Goal: Transaction & Acquisition: Book appointment/travel/reservation

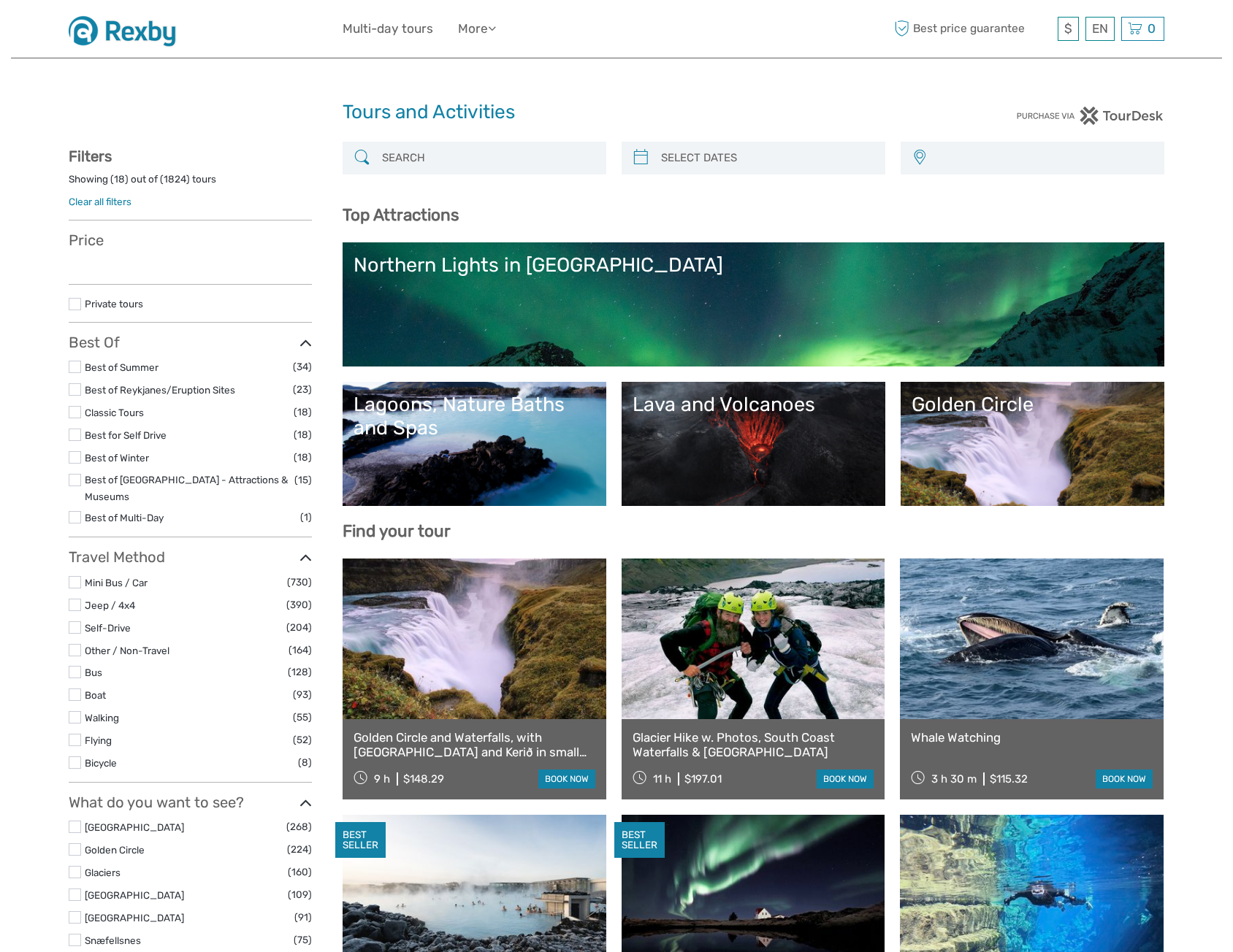
select select
click at [461, 155] on input "search" at bounding box center [487, 157] width 222 height 25
select select
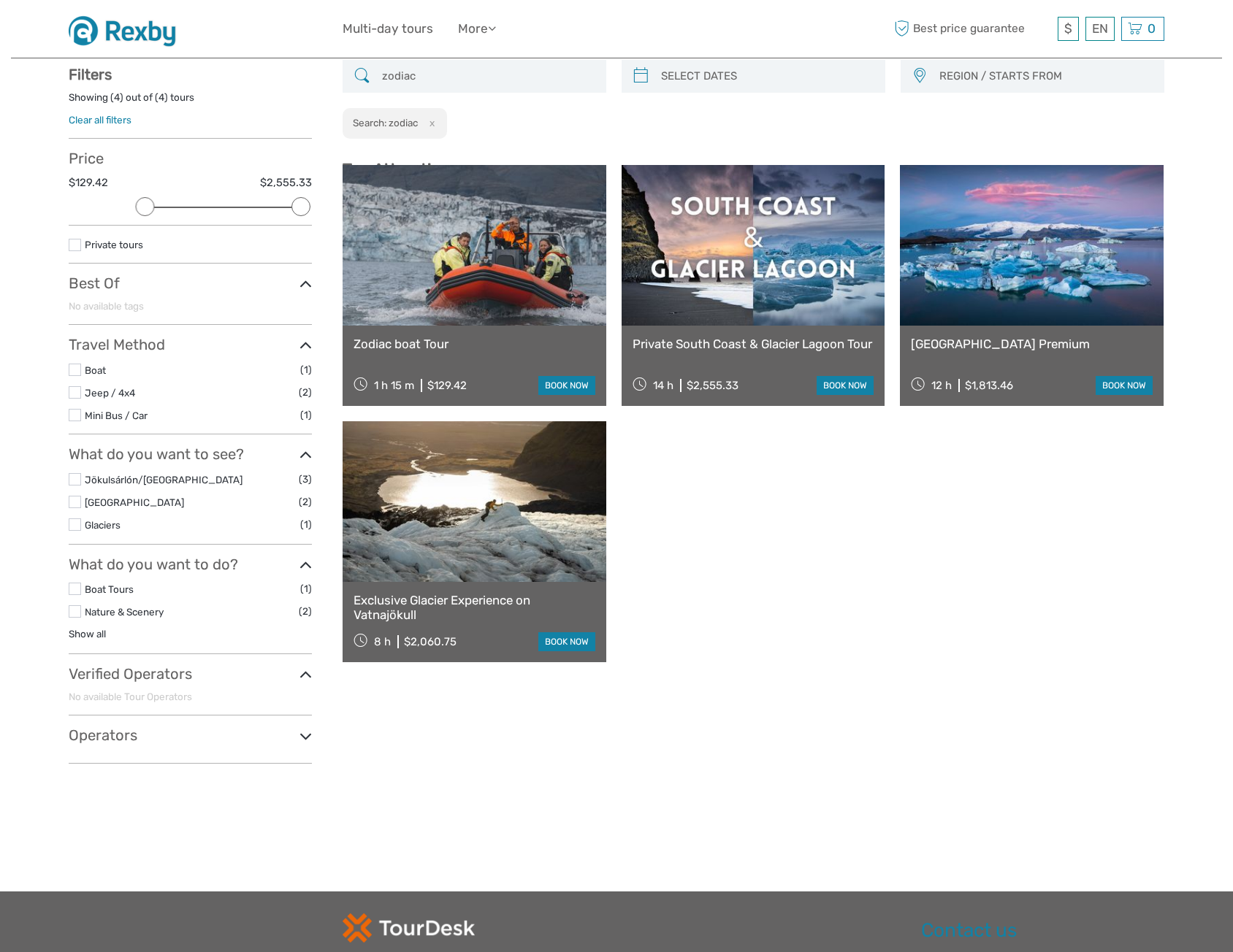
scroll to position [83, 0]
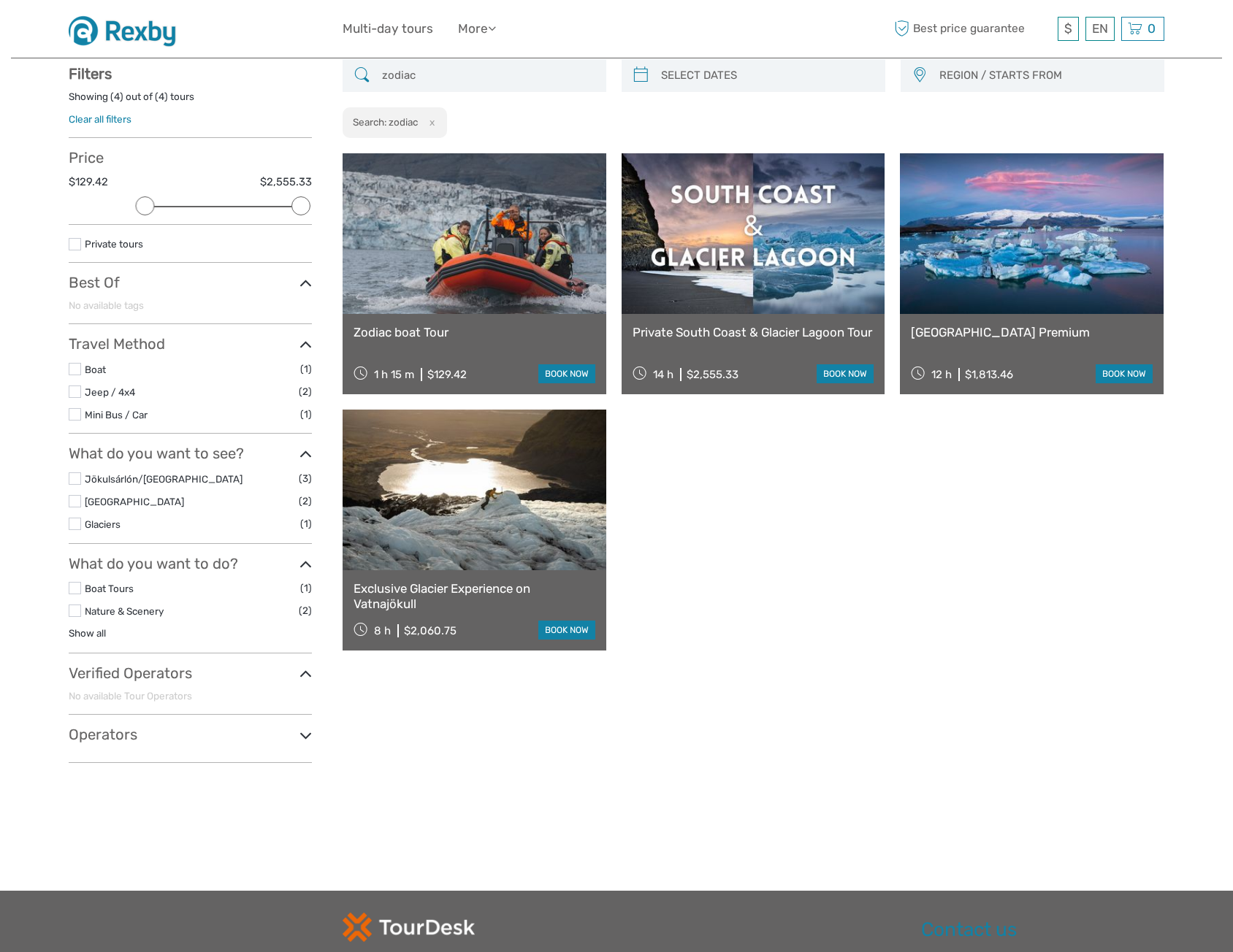
type input "zodiac"
click at [480, 291] on link at bounding box center [474, 234] width 263 height 161
